Goal: Task Accomplishment & Management: Complete application form

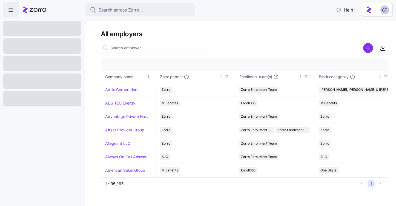
click at [138, 52] on input at bounding box center [156, 48] width 110 height 9
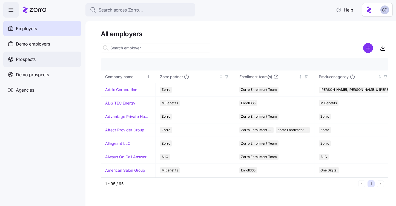
click at [47, 59] on div "Prospects" at bounding box center [42, 59] width 78 height 15
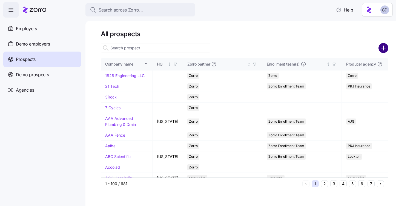
click at [381, 47] on circle "add icon" at bounding box center [383, 48] width 9 height 9
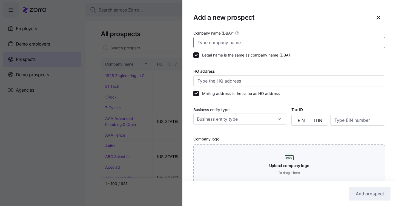
click at [340, 42] on input "Company name (DBA) *" at bounding box center [289, 42] width 192 height 11
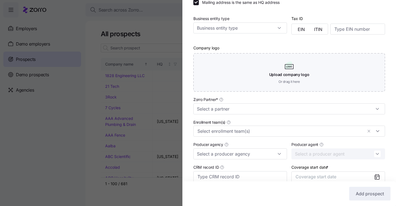
scroll to position [92, 0]
type input "Indy Glass Center"
click at [245, 106] on input "Zorro Partner *" at bounding box center [289, 108] width 192 height 11
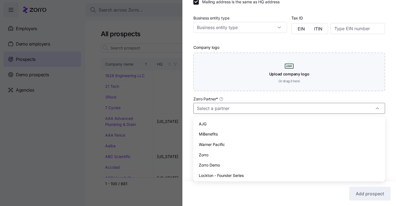
click at [212, 165] on span "Zorro Demo" at bounding box center [209, 165] width 21 height 6
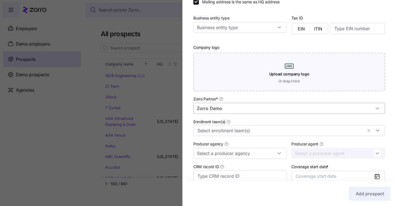
click at [233, 108] on input "Zorro Demo" at bounding box center [289, 108] width 192 height 11
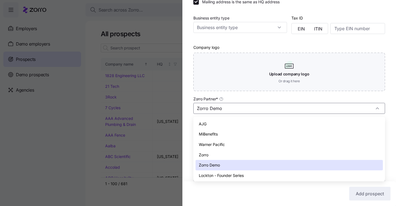
click at [218, 127] on div "AJG" at bounding box center [289, 124] width 187 height 10
type input "AJG"
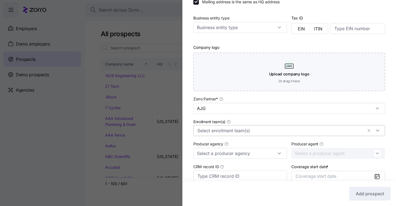
click at [218, 131] on input "Enrollment team(s)" at bounding box center [280, 130] width 165 height 7
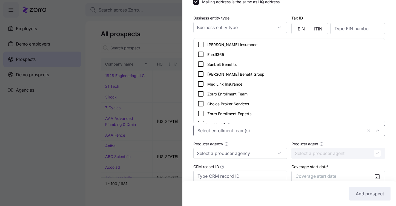
click at [202, 95] on icon at bounding box center [201, 93] width 7 height 7
click at [184, 115] on div "Company name (DBA) * Indy Glass Center Legal name is the same as company name (…" at bounding box center [289, 76] width 214 height 277
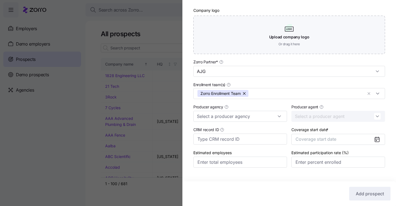
scroll to position [140, 0]
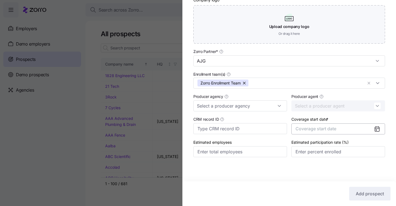
click at [345, 132] on button "Coverage start date" at bounding box center [339, 128] width 94 height 11
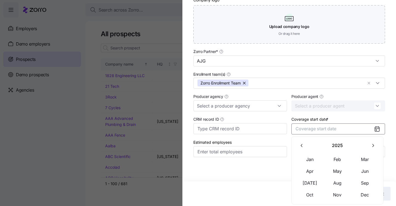
click at [372, 148] on button "button" at bounding box center [373, 146] width 12 height 12
click at [315, 158] on button "Jan" at bounding box center [309, 159] width 27 height 12
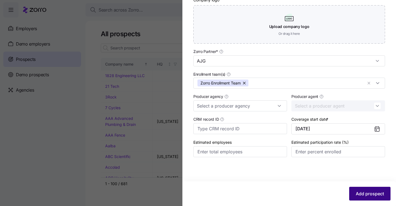
click at [359, 189] on button "Add prospect" at bounding box center [369, 194] width 41 height 14
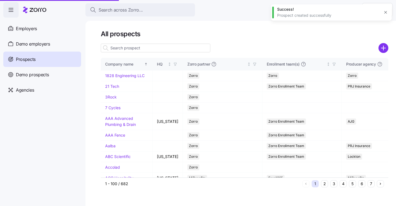
click at [136, 49] on input at bounding box center [156, 48] width 110 height 9
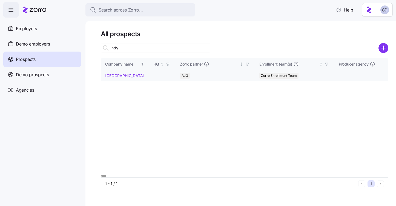
type input "Indy"
click at [116, 75] on link "Indy Glass Center" at bounding box center [124, 75] width 39 height 5
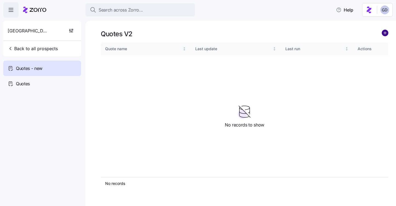
click at [382, 33] on circle "add icon" at bounding box center [385, 33] width 6 height 6
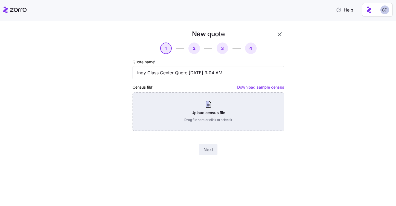
click at [190, 110] on div "Upload census file Drag file here or click to select it" at bounding box center [209, 111] width 152 height 38
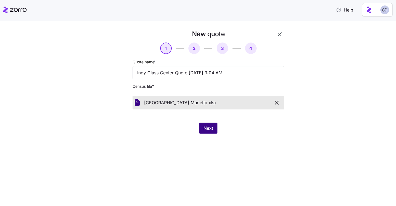
click at [207, 132] on button "Next" at bounding box center [208, 127] width 18 height 11
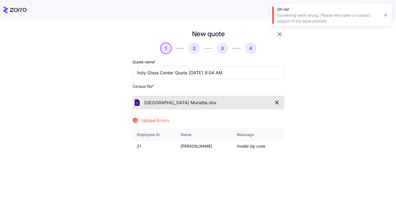
click at [277, 102] on icon "button" at bounding box center [277, 102] width 7 height 7
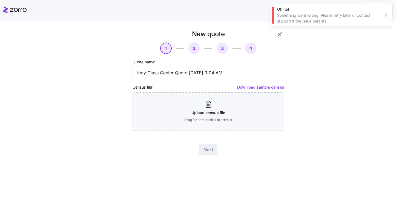
click at [281, 35] on icon "button" at bounding box center [279, 34] width 7 height 7
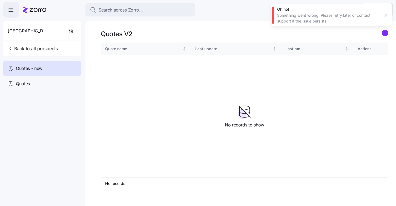
click at [385, 16] on icon "button" at bounding box center [386, 15] width 4 height 4
click at [384, 33] on icon "add icon" at bounding box center [385, 33] width 3 height 0
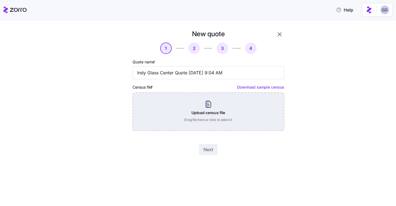
click at [199, 111] on div "Upload census file Drag file here or click to select it" at bounding box center [209, 111] width 152 height 38
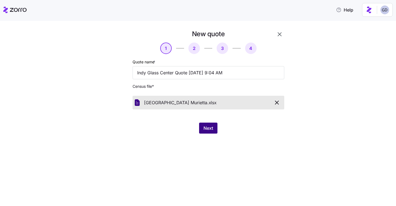
click at [204, 126] on span "Next" at bounding box center [209, 128] width 10 height 7
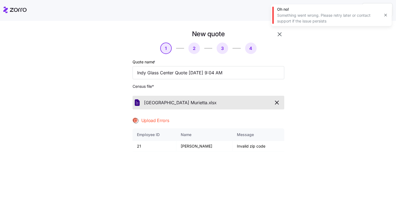
click at [275, 101] on icon "button" at bounding box center [277, 102] width 7 height 7
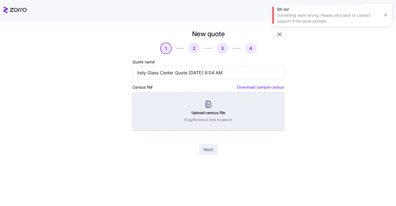
click at [168, 102] on div "Upload census file Drag file here or click to select it" at bounding box center [209, 111] width 152 height 38
click at [202, 118] on div "Upload census file Drag file here or click to select it" at bounding box center [209, 111] width 152 height 38
click at [219, 111] on div "Upload census file Drag file here or click to select it" at bounding box center [209, 111] width 152 height 38
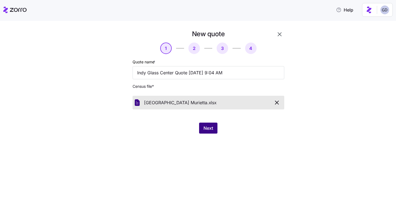
click at [210, 130] on span "Next" at bounding box center [209, 128] width 10 height 7
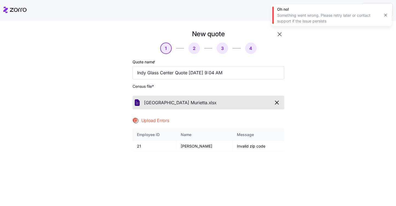
click at [391, 14] on div "Oh no! Something went wrong. Please retry later or contact support if the issue…" at bounding box center [331, 15] width 121 height 22
click at [386, 14] on icon "button" at bounding box center [386, 15] width 4 height 4
click at [277, 101] on icon "button" at bounding box center [277, 102] width 7 height 7
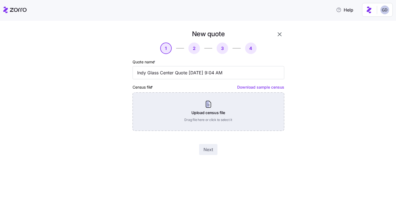
click at [176, 118] on div "Upload census file Drag file here or click to select it" at bounding box center [209, 111] width 152 height 38
click at [201, 99] on div "Upload census file Drag file here or click to select it" at bounding box center [209, 111] width 152 height 38
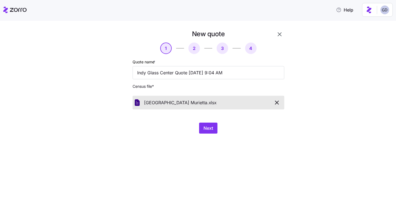
drag, startPoint x: 207, startPoint y: 128, endPoint x: 219, endPoint y: 125, distance: 12.2
click at [207, 128] on span "Next" at bounding box center [209, 128] width 10 height 7
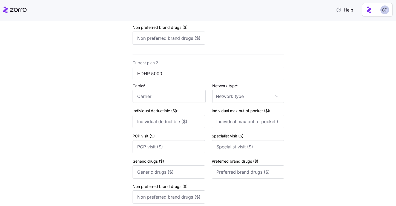
scroll to position [239, 0]
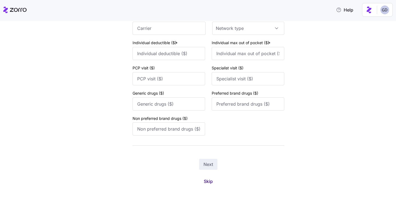
click at [208, 182] on span "Skip" at bounding box center [208, 181] width 9 height 7
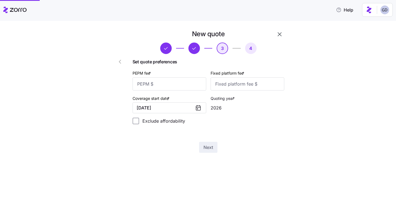
scroll to position [0, 0]
click at [166, 85] on input "PEPM fee *" at bounding box center [170, 83] width 74 height 13
type input "5"
type input "60"
click at [245, 87] on input "Fixed platform fee *" at bounding box center [248, 83] width 74 height 13
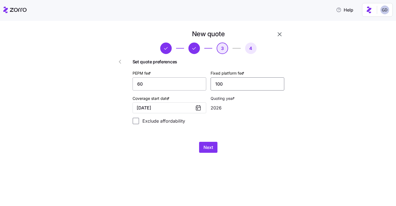
type input "100"
click at [159, 85] on input "60" at bounding box center [170, 83] width 74 height 13
click at [167, 85] on input "45" at bounding box center [170, 83] width 74 height 13
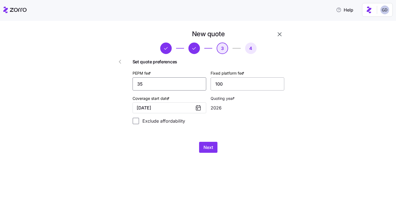
type input "35"
click at [236, 88] on input "100" at bounding box center [248, 83] width 74 height 13
type input "1000"
click at [208, 150] on span "Next" at bounding box center [209, 147] width 10 height 7
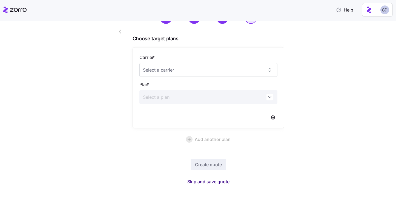
click at [213, 180] on span "Skip and save quote" at bounding box center [208, 181] width 42 height 7
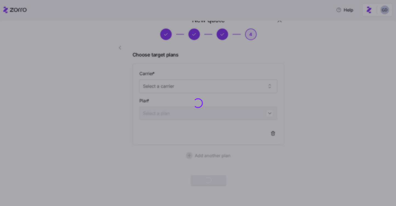
scroll to position [14, 0]
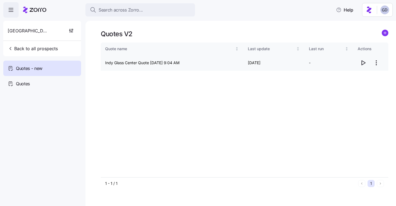
click at [364, 63] on icon "button" at bounding box center [363, 62] width 7 height 7
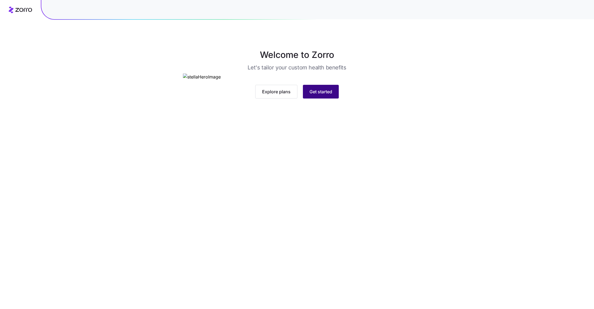
click at [338, 98] on button "Get started" at bounding box center [321, 92] width 36 height 14
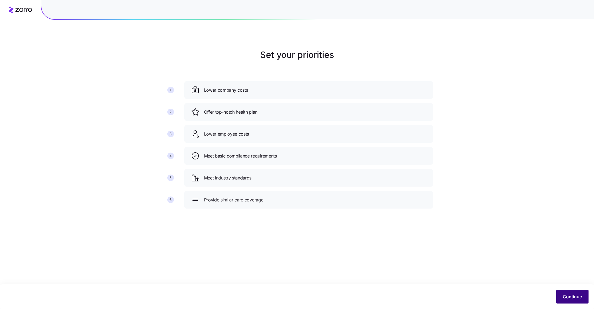
click at [568, 295] on span "Continue" at bounding box center [572, 296] width 19 height 7
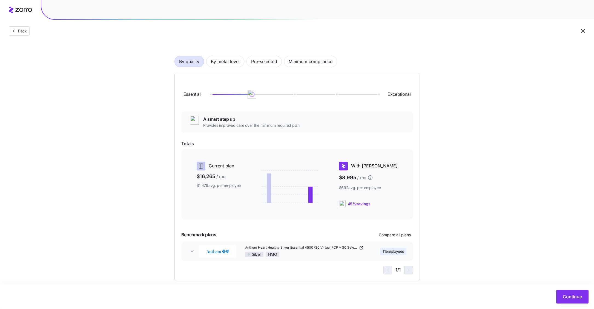
scroll to position [31, 0]
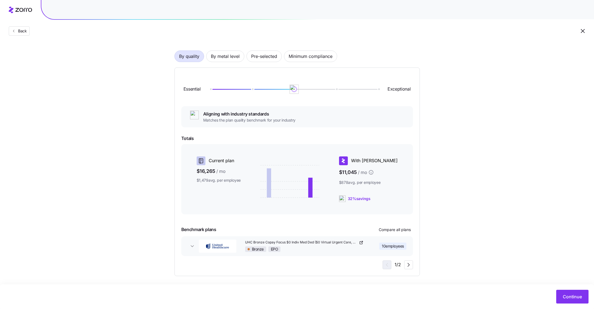
drag, startPoint x: 252, startPoint y: 90, endPoint x: 289, endPoint y: 90, distance: 36.7
click at [289, 90] on div at bounding box center [294, 88] width 168 height 3
click at [222, 56] on span "By metal level" at bounding box center [225, 56] width 29 height 11
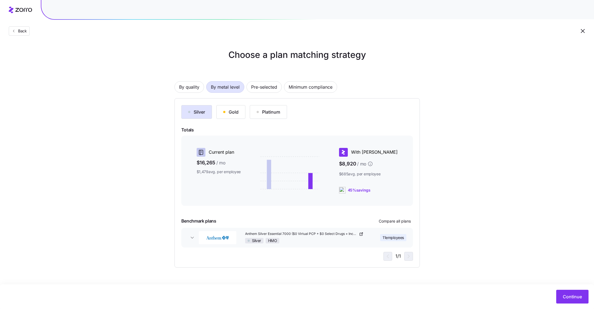
scroll to position [0, 0]
click at [233, 109] on div "Gold" at bounding box center [230, 112] width 15 height 7
click at [580, 294] on span "Continue" at bounding box center [572, 296] width 19 height 7
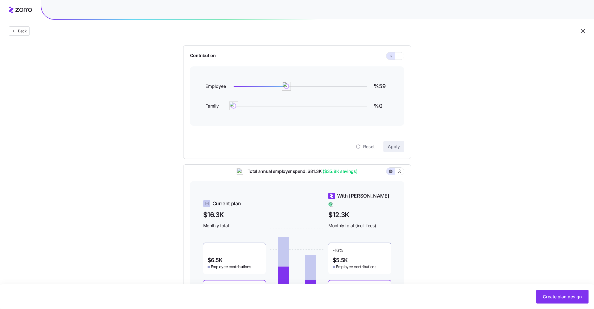
scroll to position [48, 0]
click at [400, 55] on icon "button" at bounding box center [400, 56] width 4 height 7
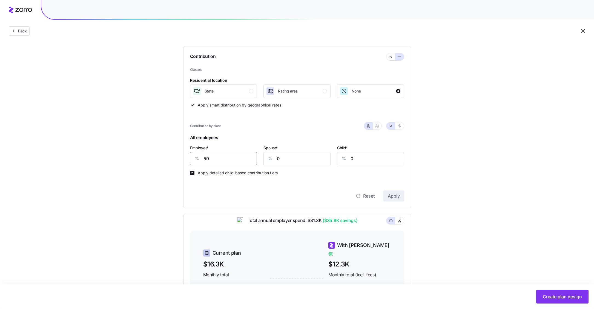
click at [213, 158] on input "59" at bounding box center [223, 158] width 67 height 13
type input "60"
type input "40"
type input "20"
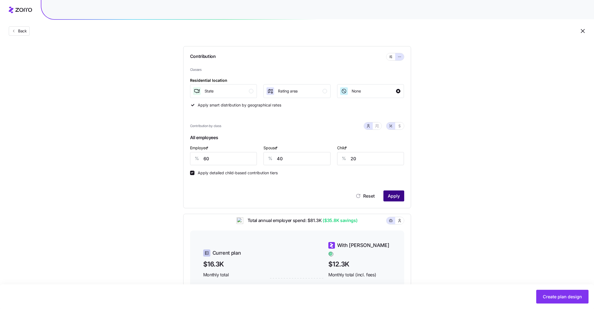
click at [396, 197] on span "Apply" at bounding box center [394, 195] width 12 height 7
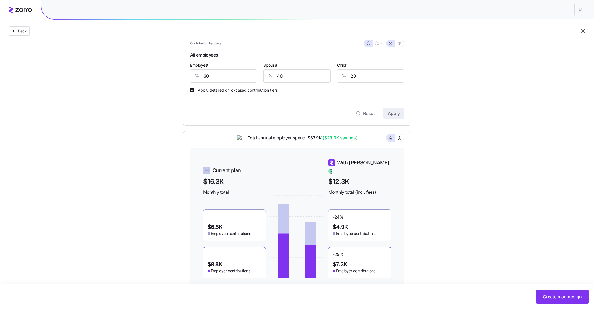
scroll to position [149, 0]
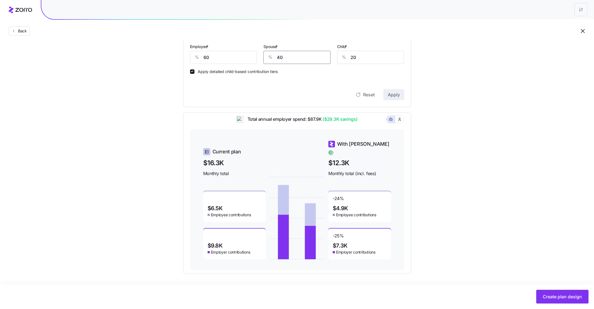
click at [299, 57] on input "40" at bounding box center [297, 57] width 67 height 13
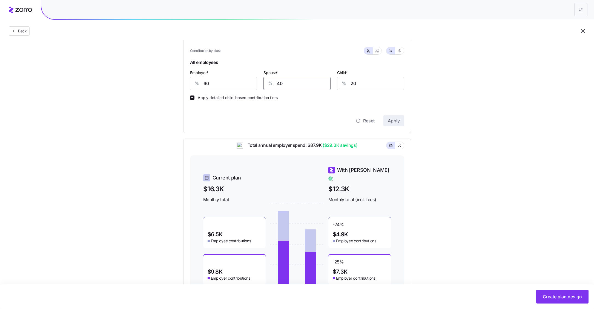
scroll to position [118, 0]
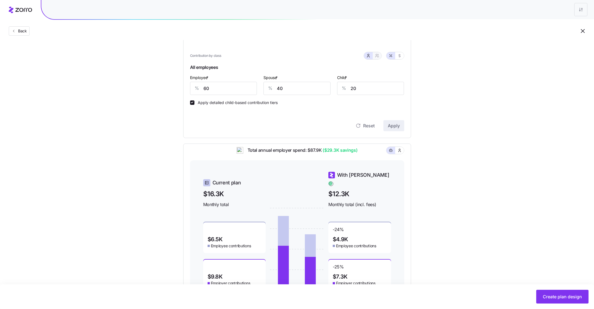
click at [376, 55] on icon "button" at bounding box center [377, 55] width 4 height 4
type input "50"
type input "43"
click at [276, 89] on input "50" at bounding box center [269, 88] width 49 height 13
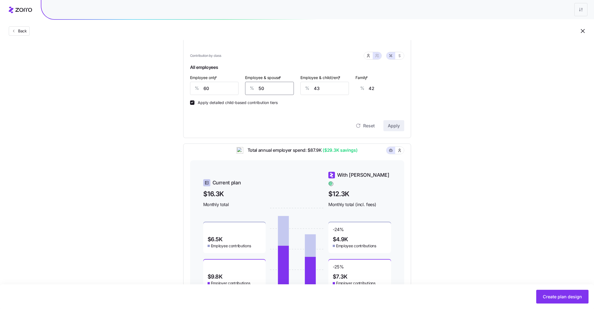
type input "6"
type input "10"
type input "60"
type input "49"
type input "60"
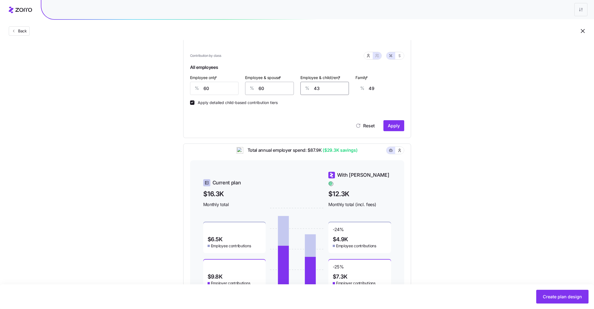
type input "6"
type input "26"
type input "60"
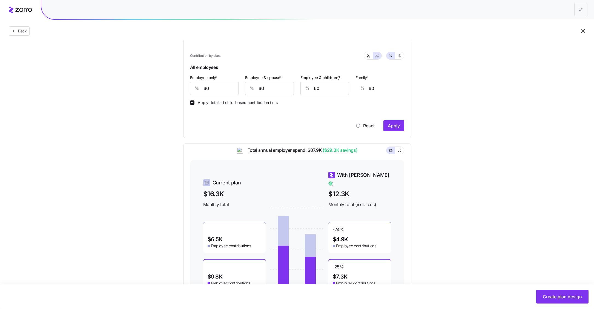
click at [397, 128] on span "Apply" at bounding box center [394, 125] width 12 height 7
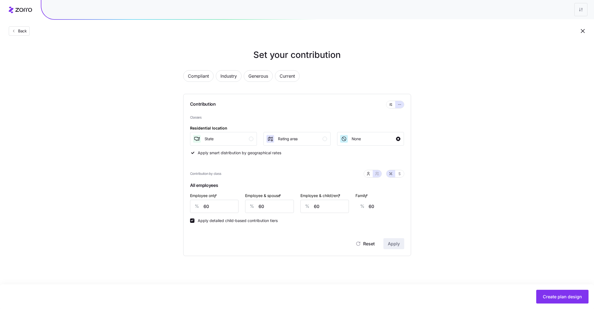
scroll to position [0, 0]
click at [240, 133] on button "State" at bounding box center [223, 139] width 67 height 14
click at [399, 244] on span "Apply" at bounding box center [394, 243] width 12 height 7
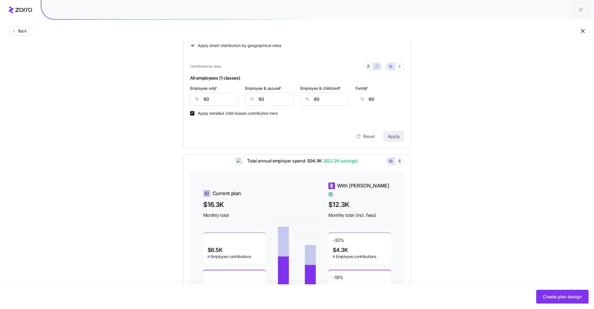
scroll to position [106, 0]
click at [369, 67] on icon "button" at bounding box center [368, 67] width 4 height 4
click at [234, 99] on input "60" at bounding box center [223, 99] width 67 height 13
type input "50"
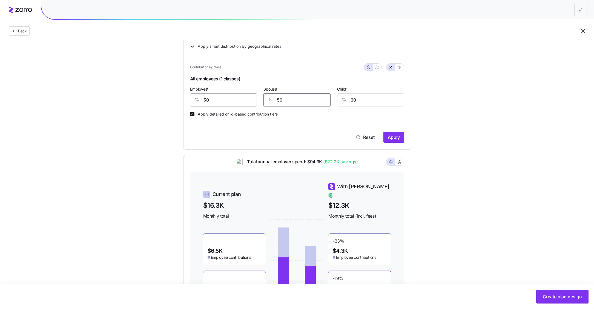
type input "50"
click at [399, 139] on span "Apply" at bounding box center [394, 137] width 12 height 7
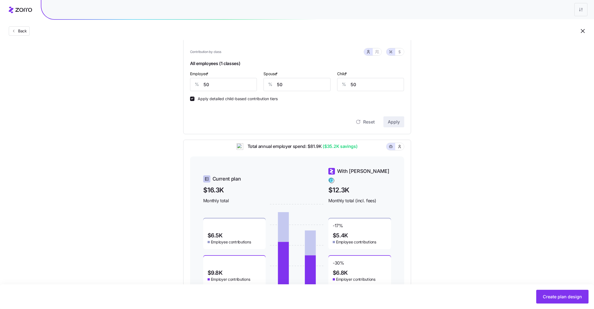
scroll to position [149, 0]
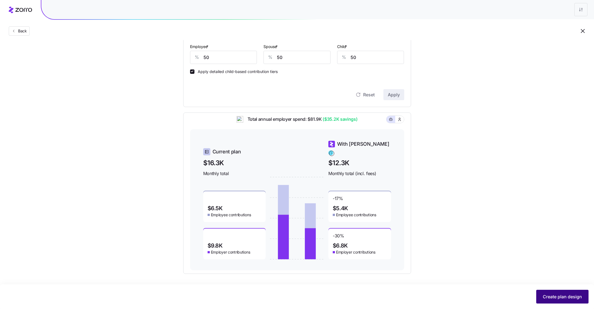
click at [549, 293] on span "Create plan design" at bounding box center [562, 296] width 39 height 7
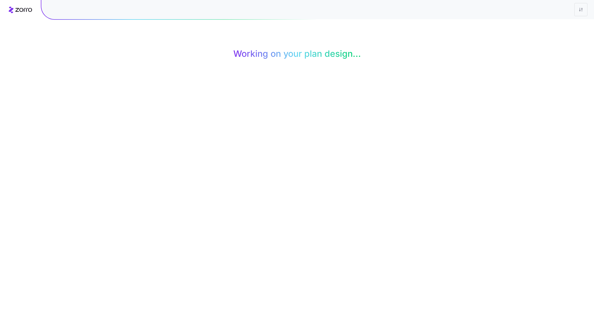
scroll to position [0, 0]
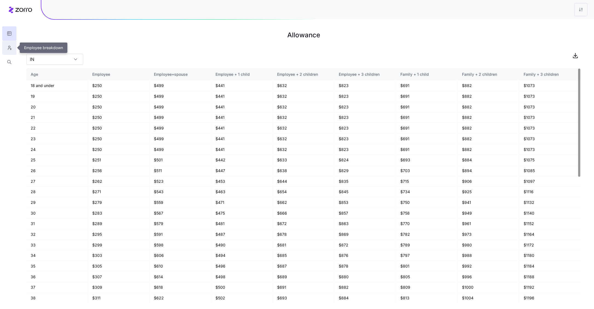
click at [11, 50] on icon "button" at bounding box center [9, 47] width 5 height 5
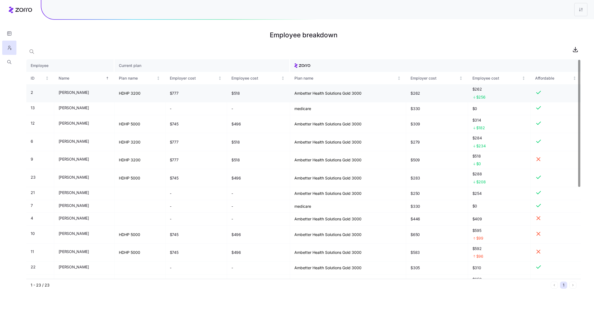
click at [331, 93] on td "Ambetter Health Solutions Gold 3000" at bounding box center [348, 93] width 116 height 18
click at [5, 63] on button "button" at bounding box center [9, 62] width 14 height 14
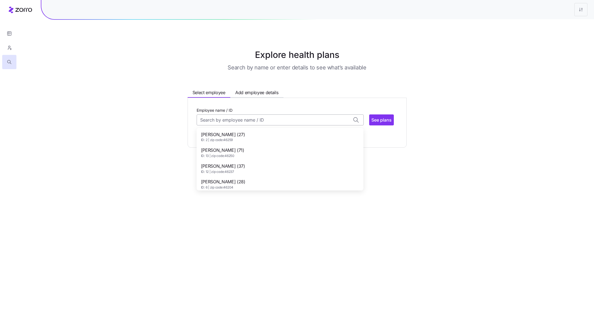
click at [290, 116] on input "Employee name / ID" at bounding box center [280, 119] width 167 height 11
click at [245, 139] on span "ID: 2 | zip code: 46259" at bounding box center [223, 140] width 44 height 5
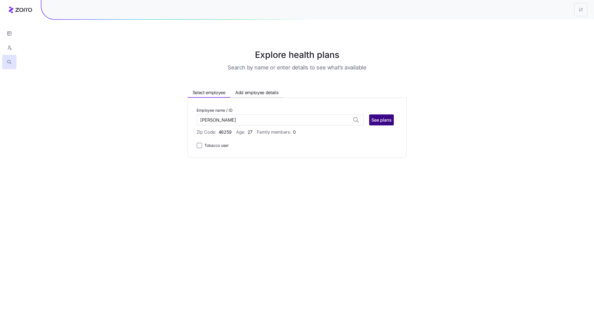
click at [384, 119] on span "See plans" at bounding box center [382, 119] width 20 height 7
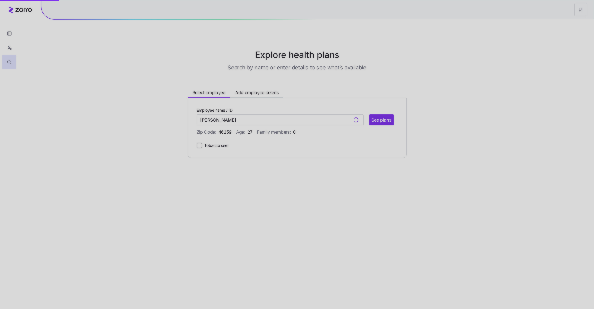
type input "ANDREW J BUTLER (ID: 2)"
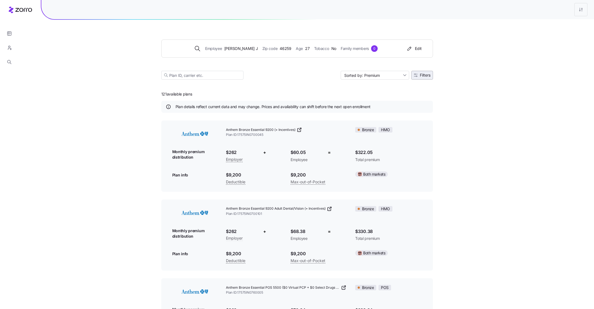
click at [420, 74] on span "Filters" at bounding box center [425, 75] width 11 height 4
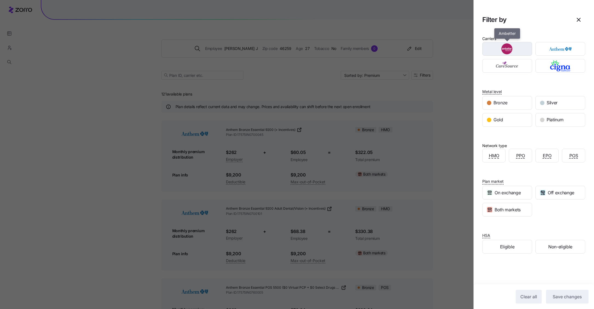
click at [498, 52] on img "button" at bounding box center [507, 48] width 40 height 11
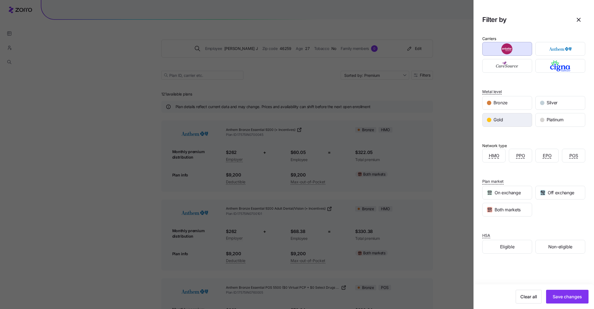
click at [502, 125] on div "Gold" at bounding box center [507, 119] width 49 height 13
click at [561, 295] on span "Save changes" at bounding box center [567, 296] width 29 height 7
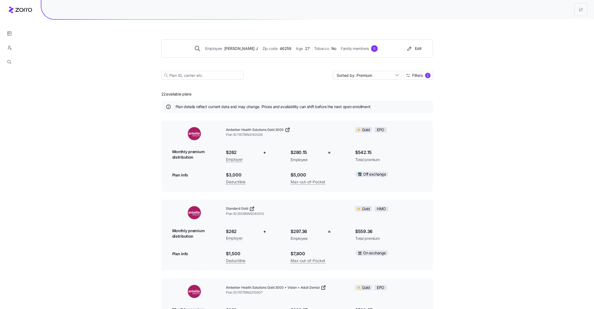
click at [289, 131] on icon at bounding box center [287, 129] width 3 height 3
click at [288, 130] on icon at bounding box center [287, 129] width 5 height 5
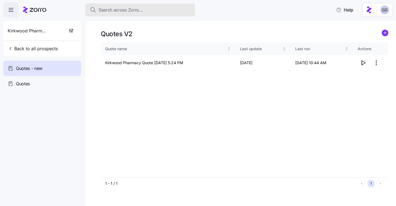
click at [134, 13] on button "Search across Zorro..." at bounding box center [140, 9] width 110 height 13
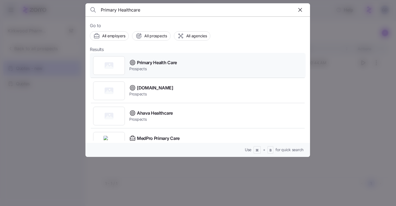
type input "Primary Healthcare"
click at [159, 59] on span "Primary Health Care" at bounding box center [157, 62] width 40 height 7
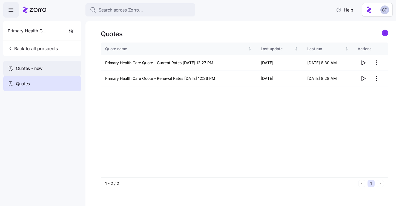
click at [24, 63] on div "Quotes - new" at bounding box center [42, 68] width 78 height 15
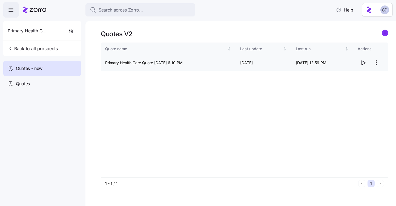
click at [363, 62] on icon "button" at bounding box center [363, 62] width 7 height 7
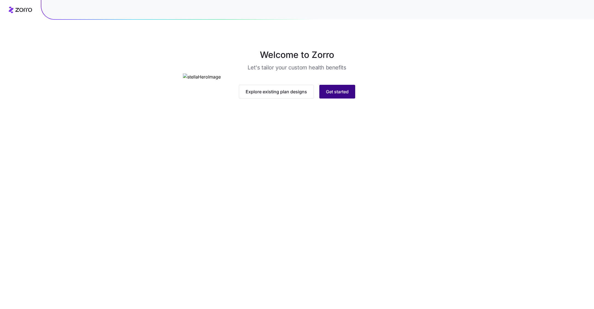
click at [333, 98] on button "Get started" at bounding box center [337, 92] width 36 height 14
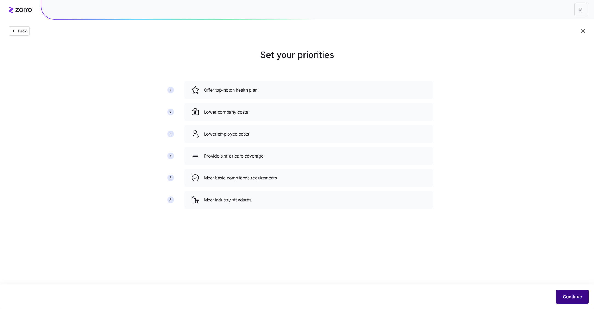
click at [570, 298] on span "Continue" at bounding box center [572, 296] width 19 height 7
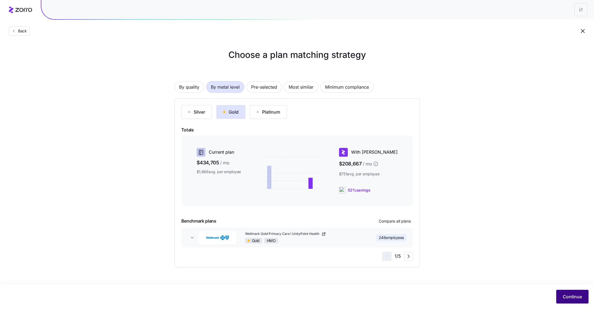
click at [567, 302] on button "Continue" at bounding box center [573, 296] width 32 height 14
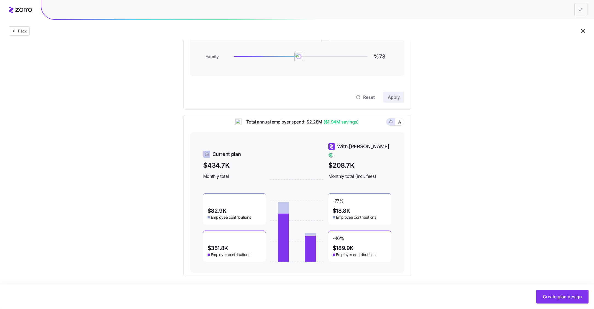
scroll to position [100, 0]
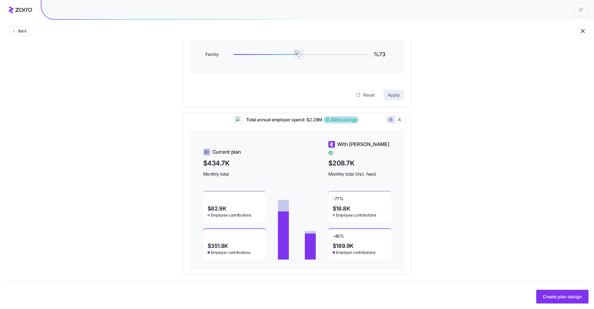
drag, startPoint x: 357, startPoint y: 124, endPoint x: 326, endPoint y: 121, distance: 31.7
click at [325, 121] on span "($1.94M savings)" at bounding box center [341, 119] width 36 height 7
click at [425, 171] on div "Set your contribution Compliant Industry Generous Current Contribution Employee…" at bounding box center [297, 111] width 272 height 326
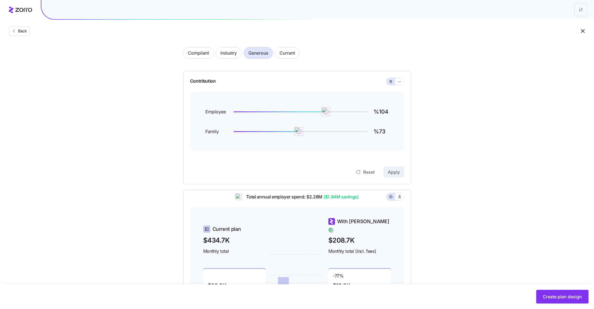
scroll to position [0, 0]
